Goal: Information Seeking & Learning: Learn about a topic

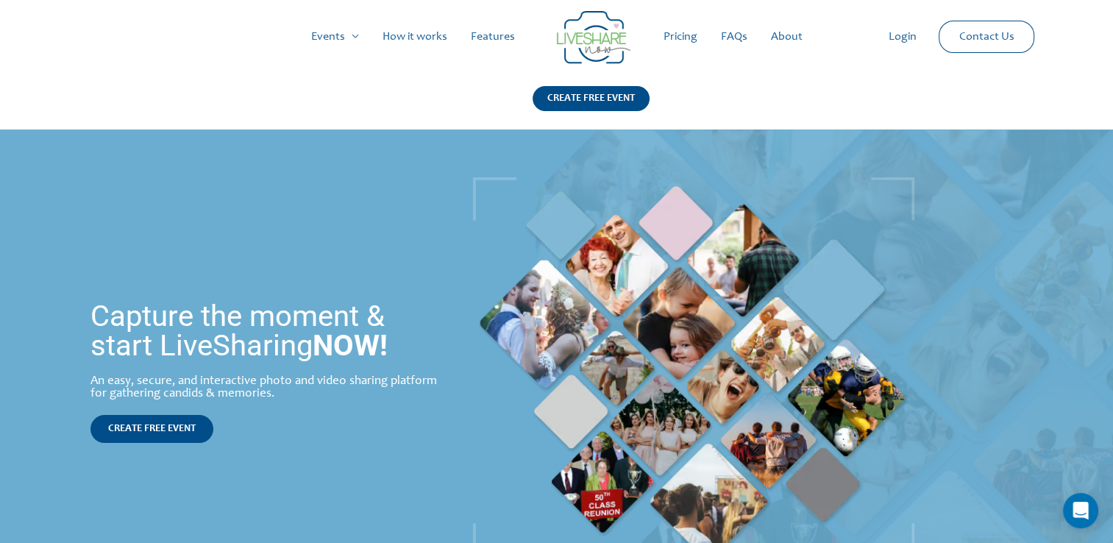
click at [421, 32] on link "How it works" at bounding box center [415, 36] width 88 height 47
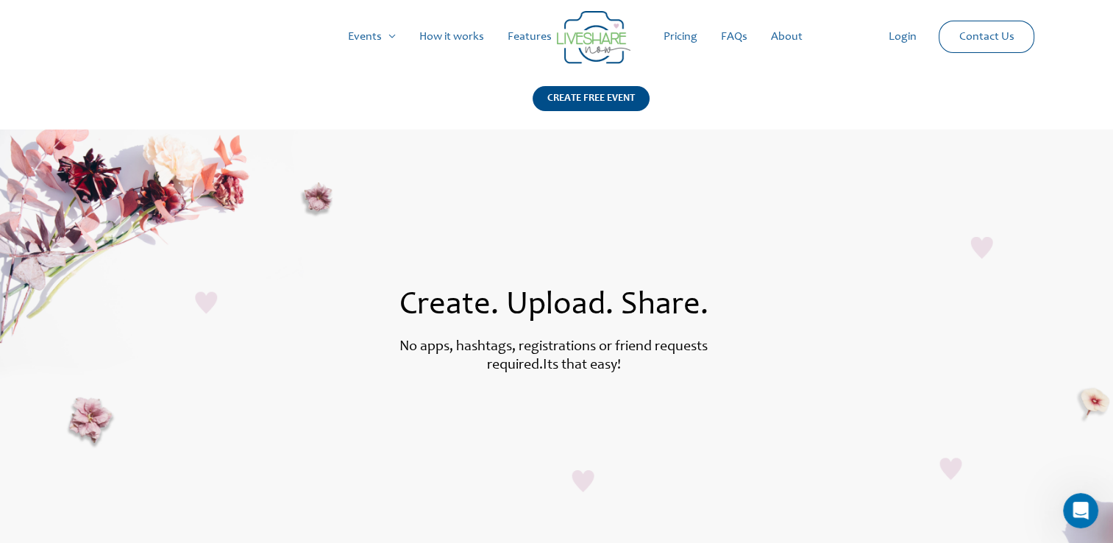
click at [680, 39] on link "Pricing" at bounding box center [680, 36] width 57 height 47
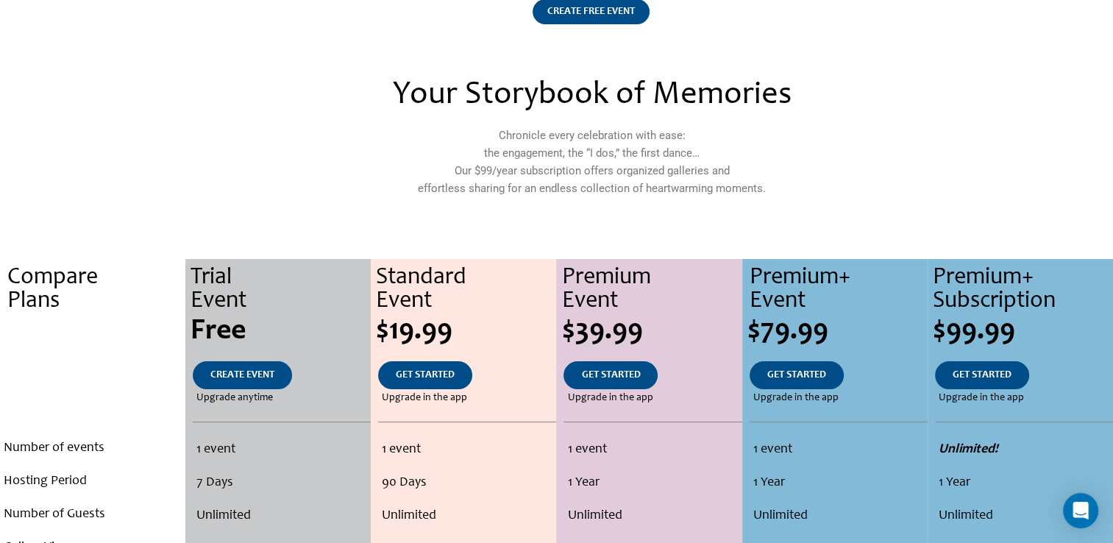
scroll to position [74, 0]
